Goal: Entertainment & Leisure: Browse casually

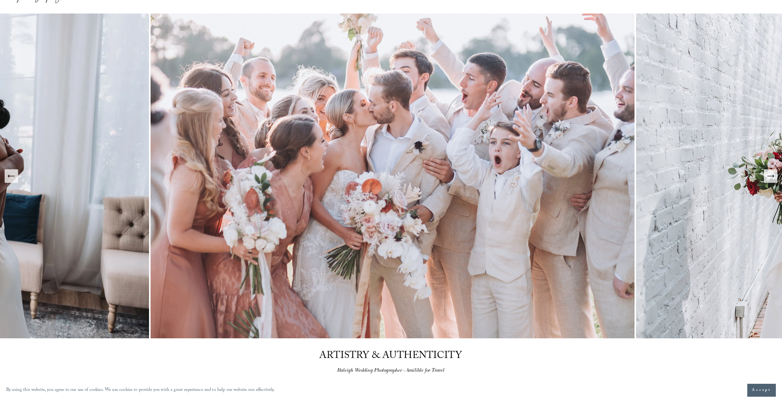
scroll to position [31, 0]
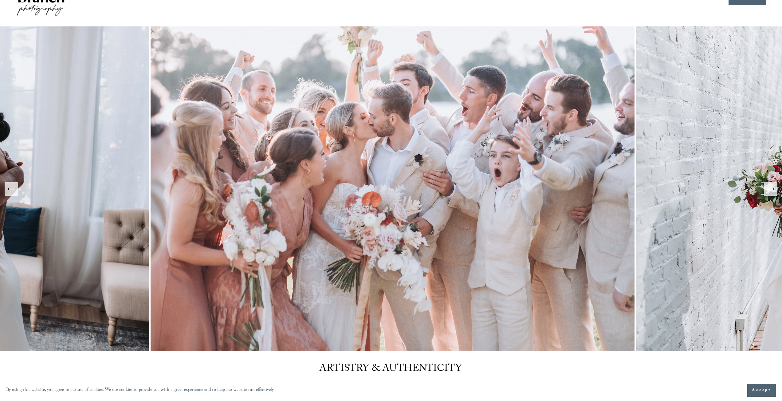
click at [772, 188] on icon "Next Slide" at bounding box center [770, 189] width 9 height 9
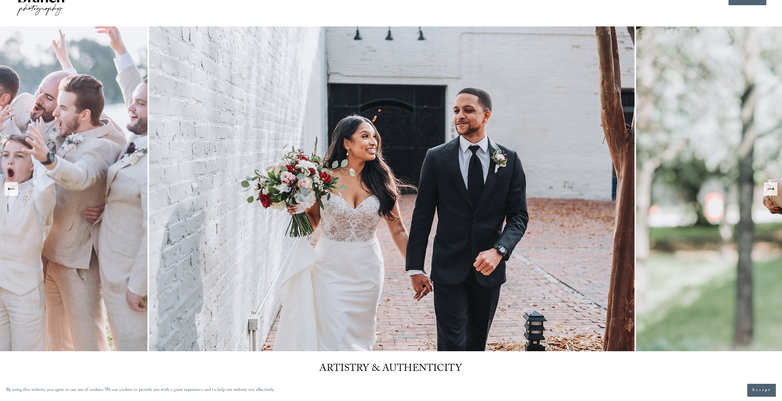
click at [772, 188] on icon "Next Slide" at bounding box center [770, 189] width 9 height 9
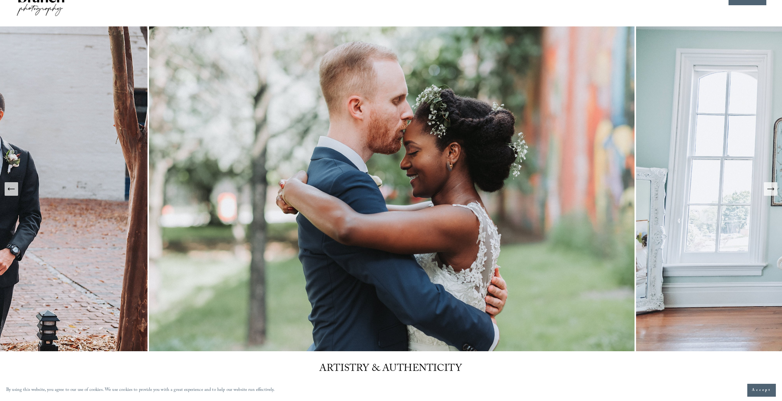
click at [772, 188] on icon "Next Slide" at bounding box center [770, 189] width 9 height 9
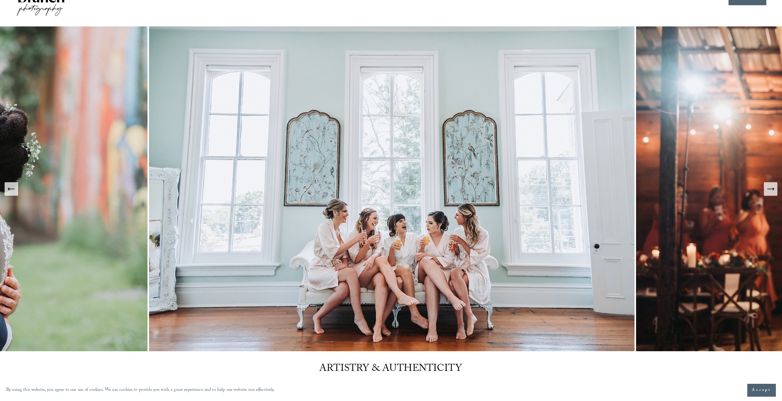
click at [772, 188] on icon "Next Slide" at bounding box center [770, 189] width 9 height 9
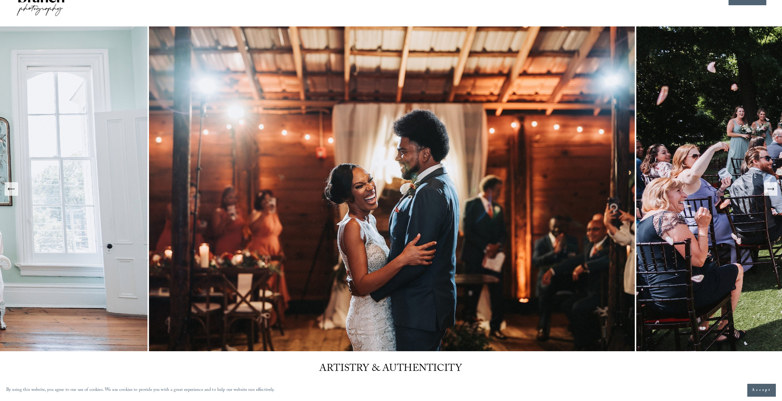
click at [772, 188] on icon "Next Slide" at bounding box center [770, 189] width 9 height 9
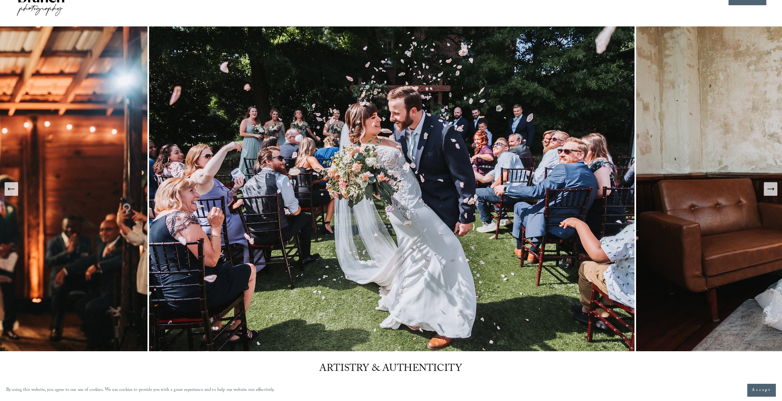
click at [772, 188] on icon "Next Slide" at bounding box center [770, 189] width 9 height 9
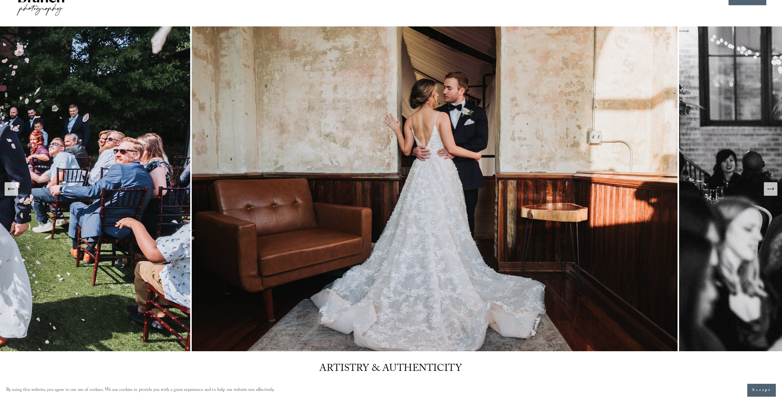
click at [772, 188] on icon "Next Slide" at bounding box center [770, 189] width 9 height 9
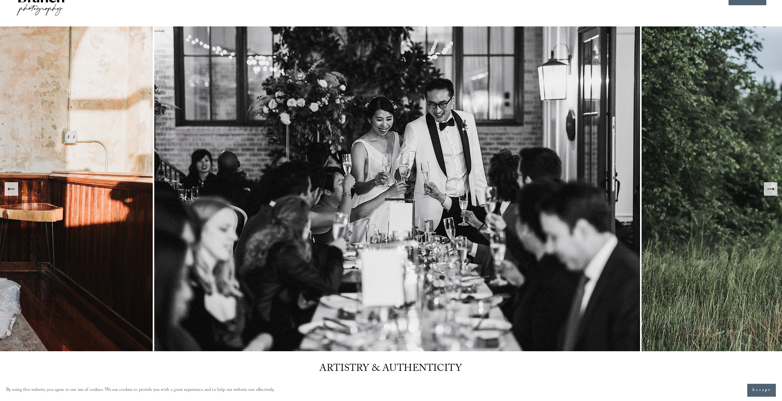
click at [772, 188] on icon "Next Slide" at bounding box center [770, 189] width 9 height 9
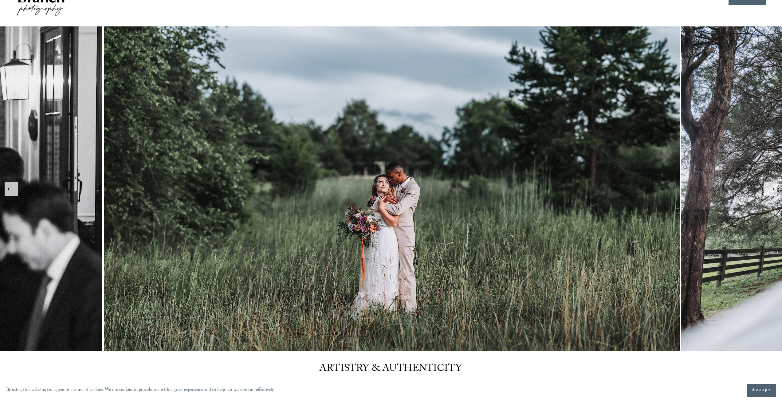
click at [772, 188] on icon "Next Slide" at bounding box center [770, 189] width 9 height 9
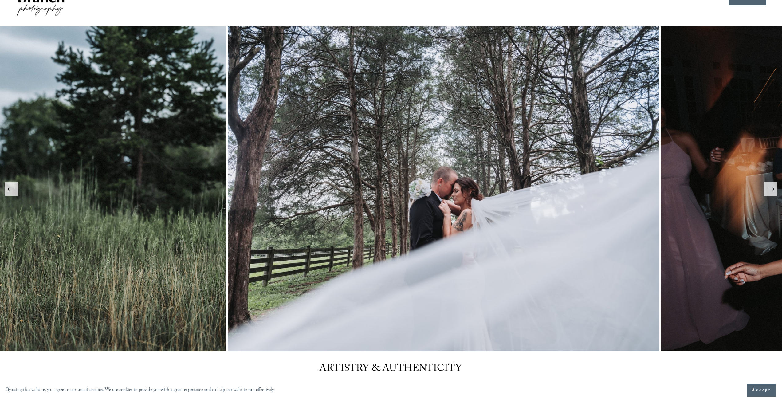
click at [772, 188] on icon "Next Slide" at bounding box center [770, 189] width 9 height 9
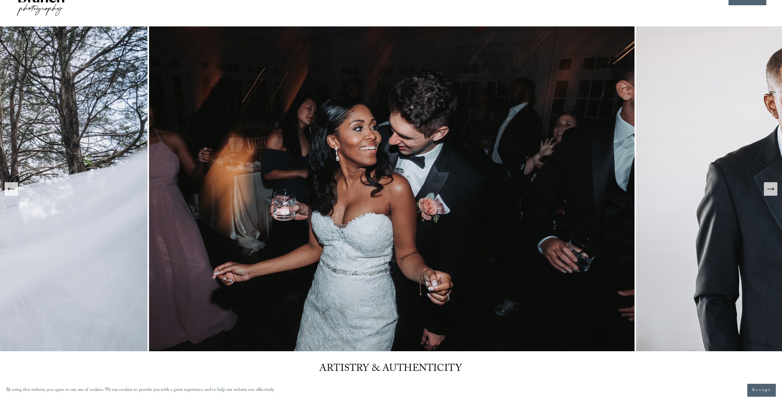
click at [772, 188] on icon "Next Slide" at bounding box center [770, 189] width 9 height 9
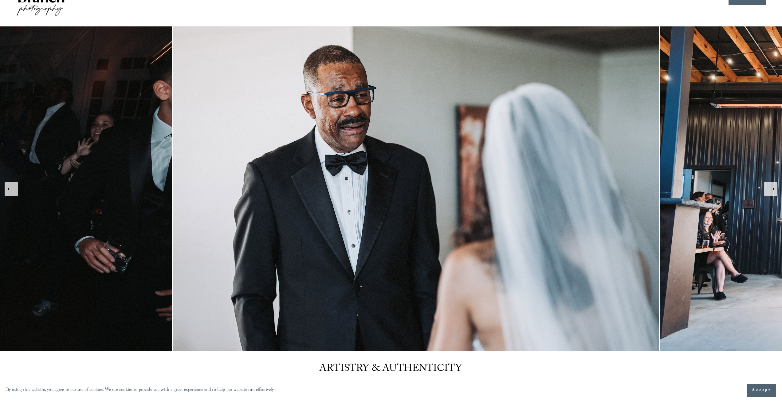
click at [772, 188] on icon "Next Slide" at bounding box center [770, 189] width 9 height 9
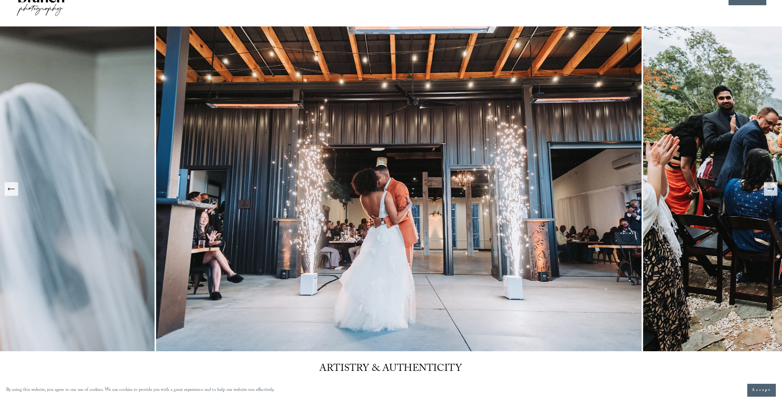
click at [772, 188] on icon "Next Slide" at bounding box center [770, 189] width 9 height 9
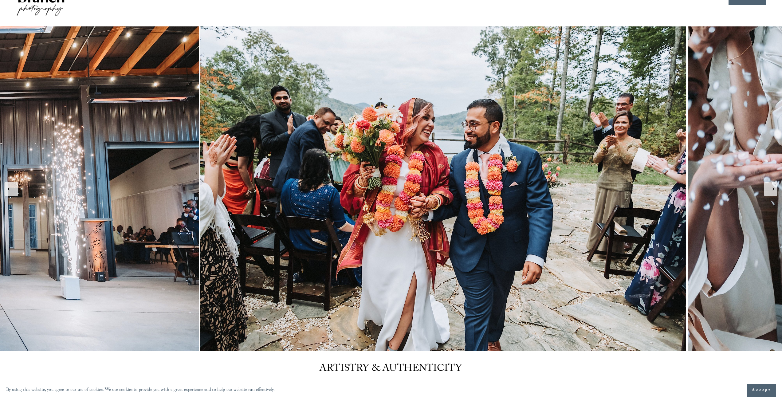
click at [772, 188] on icon "Next Slide" at bounding box center [770, 189] width 9 height 9
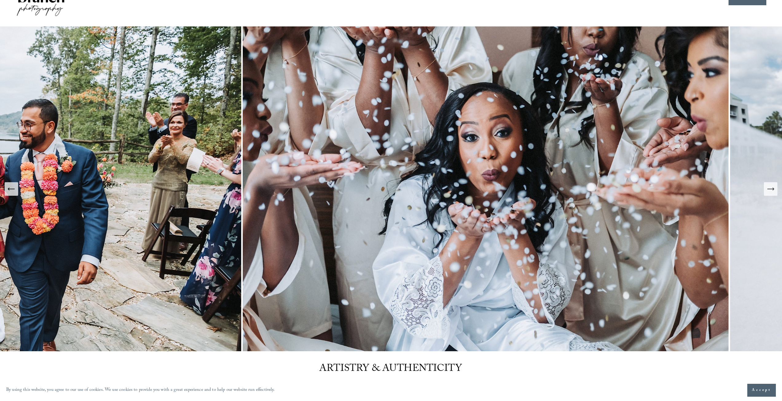
click at [772, 188] on icon "Next Slide" at bounding box center [770, 189] width 9 height 9
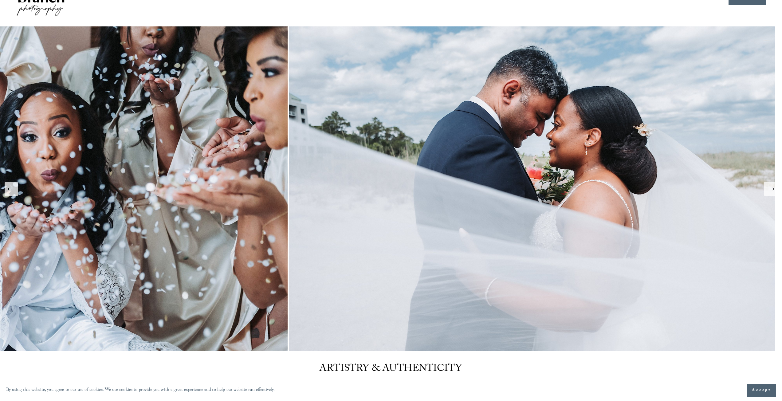
click at [772, 188] on icon "Next Slide" at bounding box center [770, 189] width 9 height 9
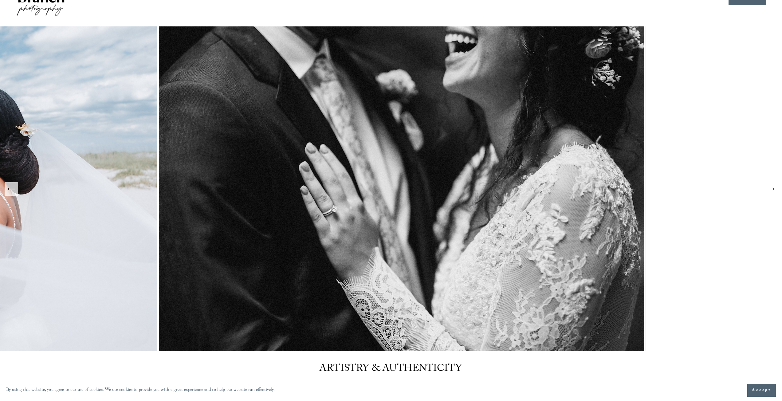
click at [772, 187] on icon "Next Slide" at bounding box center [770, 189] width 9 height 9
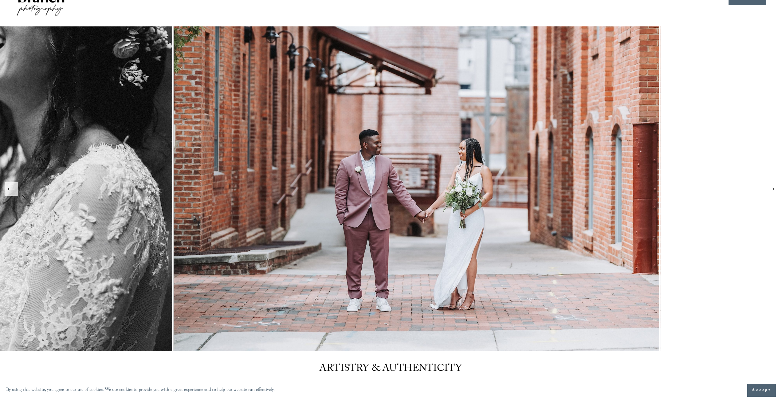
click at [772, 187] on icon "Next Slide" at bounding box center [770, 189] width 9 height 9
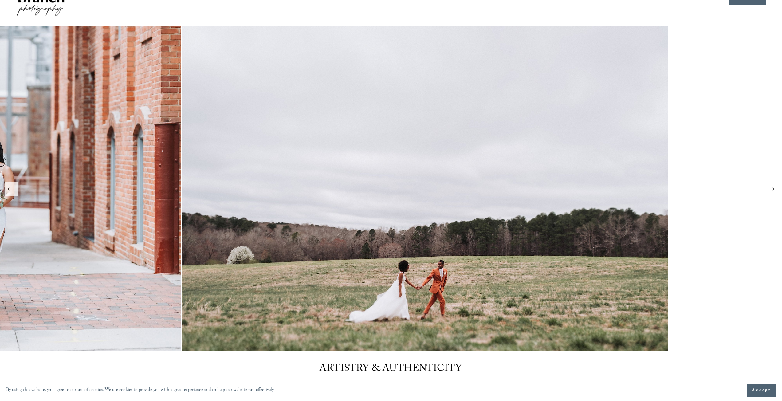
click at [772, 187] on icon "Next Slide" at bounding box center [770, 189] width 9 height 9
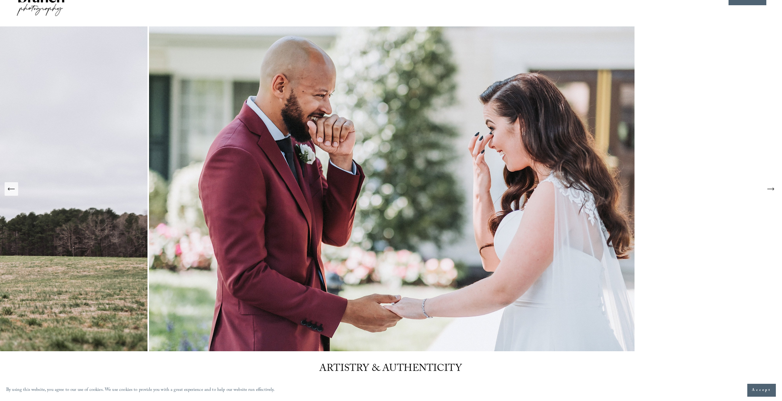
click at [772, 187] on icon "Next Slide" at bounding box center [770, 189] width 9 height 9
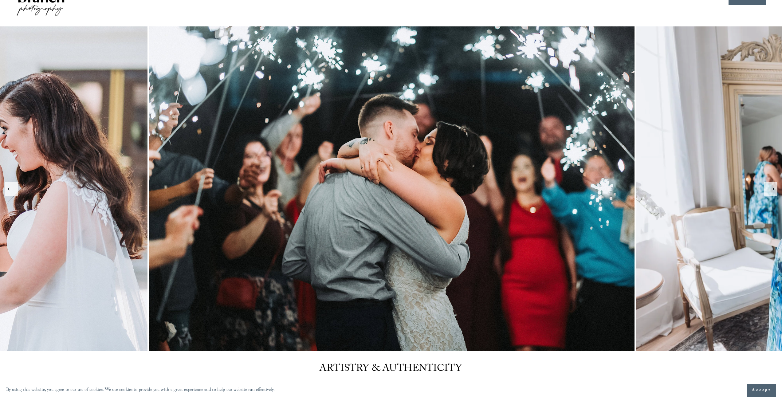
click at [772, 187] on icon "Next Slide" at bounding box center [770, 189] width 9 height 9
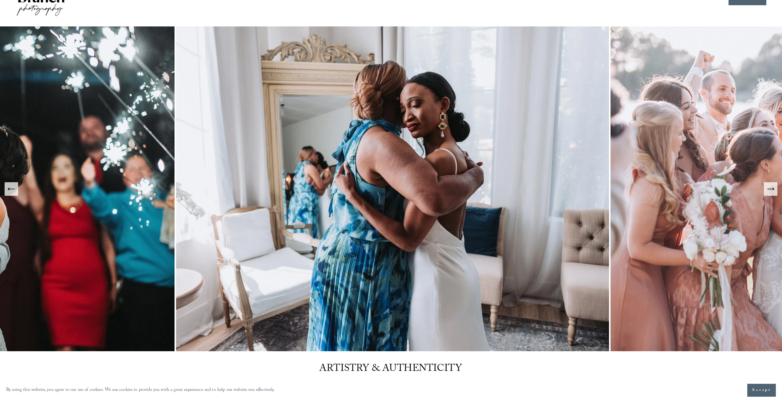
click at [772, 187] on icon "Next Slide" at bounding box center [770, 189] width 9 height 9
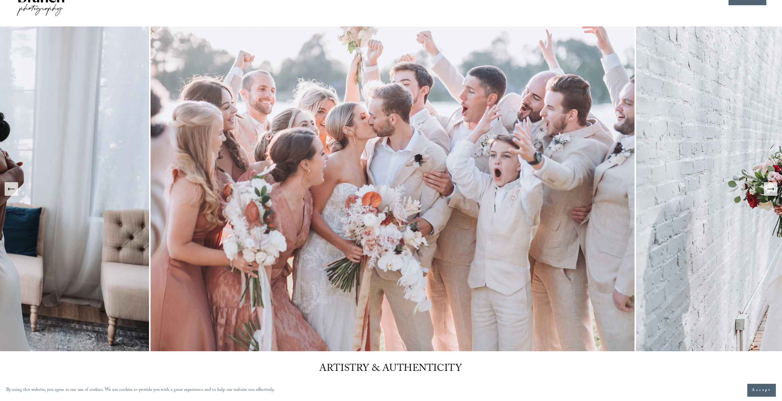
click at [772, 187] on icon "Next Slide" at bounding box center [770, 189] width 9 height 9
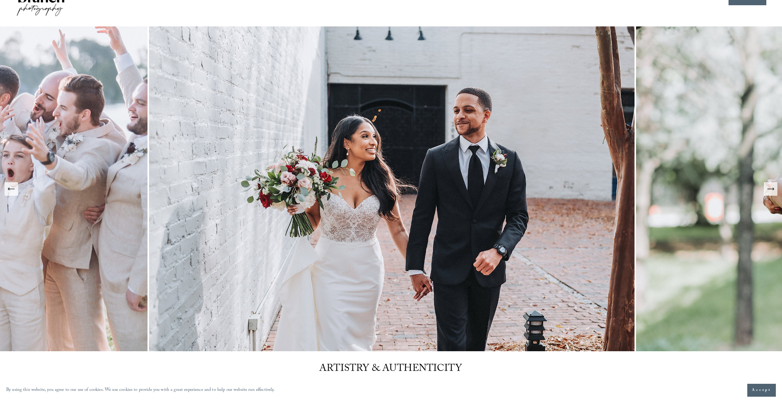
click at [773, 187] on icon "Next Slide" at bounding box center [770, 189] width 9 height 9
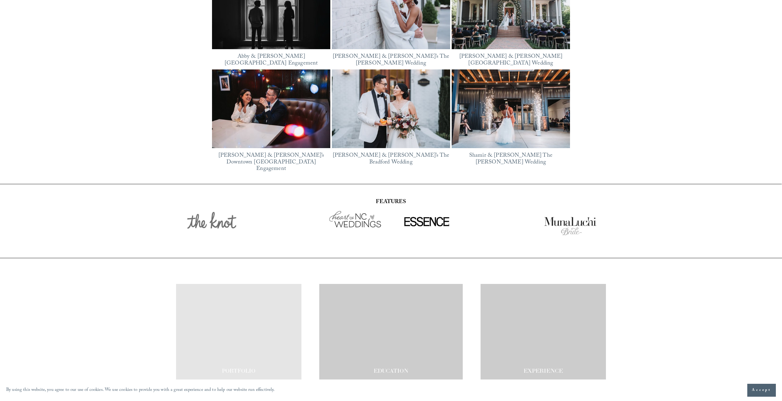
scroll to position [1134, 0]
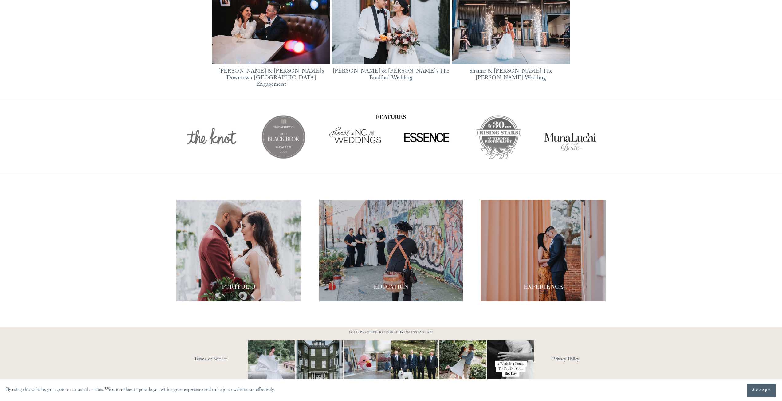
click at [268, 252] on div at bounding box center [238, 251] width 125 height 102
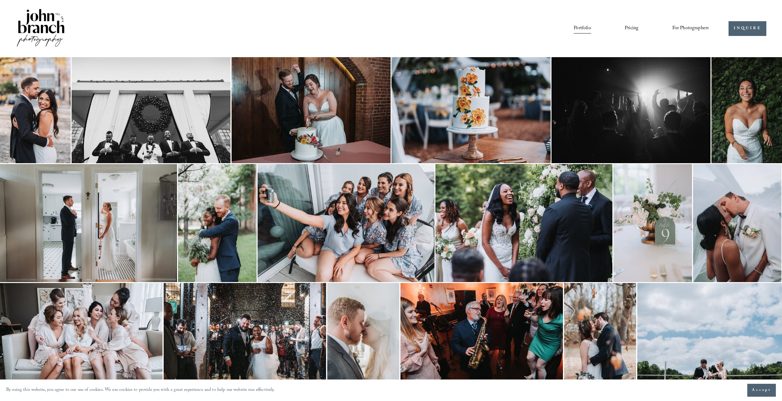
click at [44, 123] on img at bounding box center [35, 110] width 71 height 106
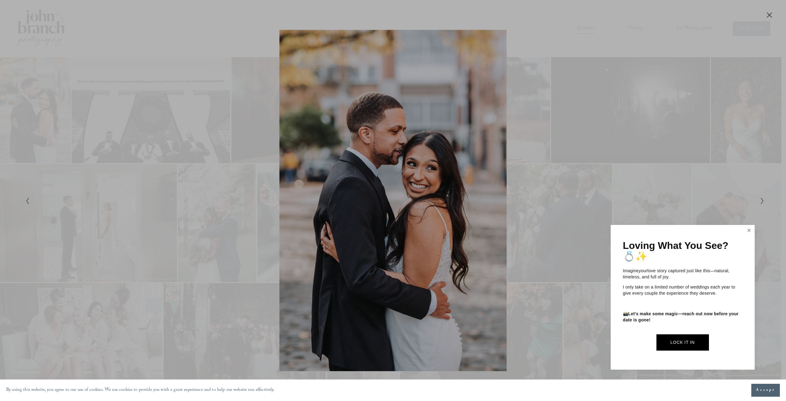
click at [750, 227] on link "Close" at bounding box center [749, 231] width 9 height 10
